Goal: Find contact information: Find contact information

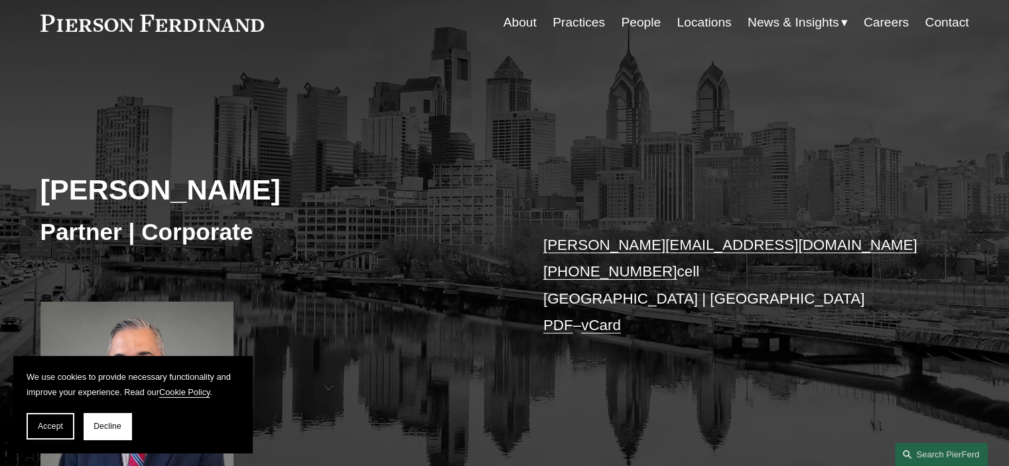
scroll to position [133, 0]
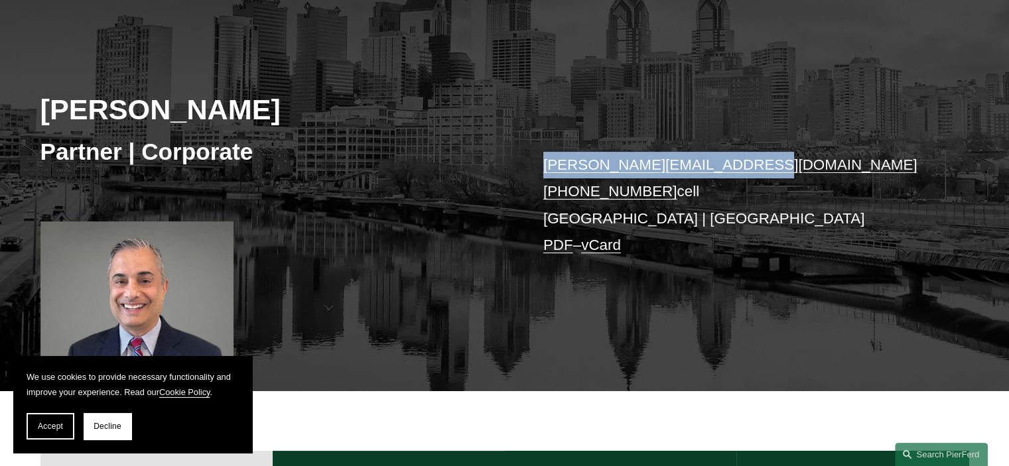
drag, startPoint x: 746, startPoint y: 166, endPoint x: 542, endPoint y: 167, distance: 203.6
click at [542, 167] on div "[PERSON_NAME] Partner | Corporate [PERSON_NAME][EMAIL_ADDRESS][DOMAIN_NAME] [PH…" at bounding box center [504, 201] width 1009 height 379
copy link "[PERSON_NAME][EMAIL_ADDRESS][DOMAIN_NAME]"
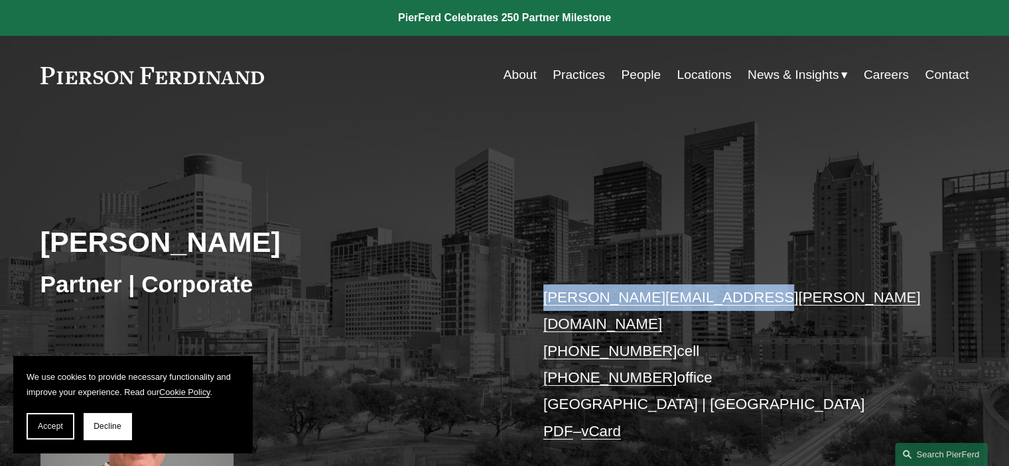
drag, startPoint x: 751, startPoint y: 296, endPoint x: 545, endPoint y: 294, distance: 206.3
click at [545, 294] on p "[PERSON_NAME][EMAIL_ADDRESS][PERSON_NAME][DOMAIN_NAME] [PHONE_NUMBER] cell [PHO…" at bounding box center [736, 365] width 387 height 161
copy link "[PERSON_NAME][EMAIL_ADDRESS][PERSON_NAME][DOMAIN_NAME]"
